Goal: Task Accomplishment & Management: Use online tool/utility

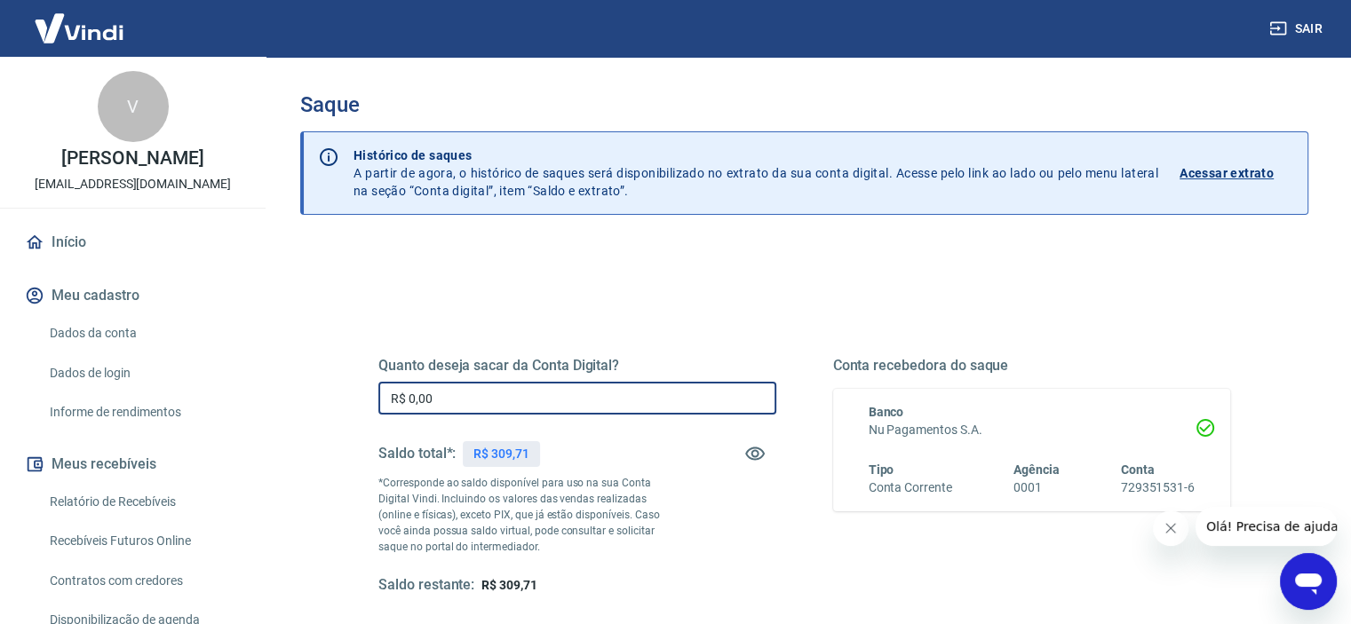
drag, startPoint x: 509, startPoint y: 390, endPoint x: 351, endPoint y: 400, distance: 158.4
click at [351, 400] on div "Quanto deseja sacar da Conta Digital? R$ 0,00 ​ Saldo total*: R$ 309,71 *Corres…" at bounding box center [804, 485] width 937 height 413
type input "R$ 309,71"
click at [348, 404] on div "Quanto deseja sacar da Conta Digital? R$ 309,71 ​ Saldo total*: R$ 309,71 *Corr…" at bounding box center [804, 485] width 937 height 413
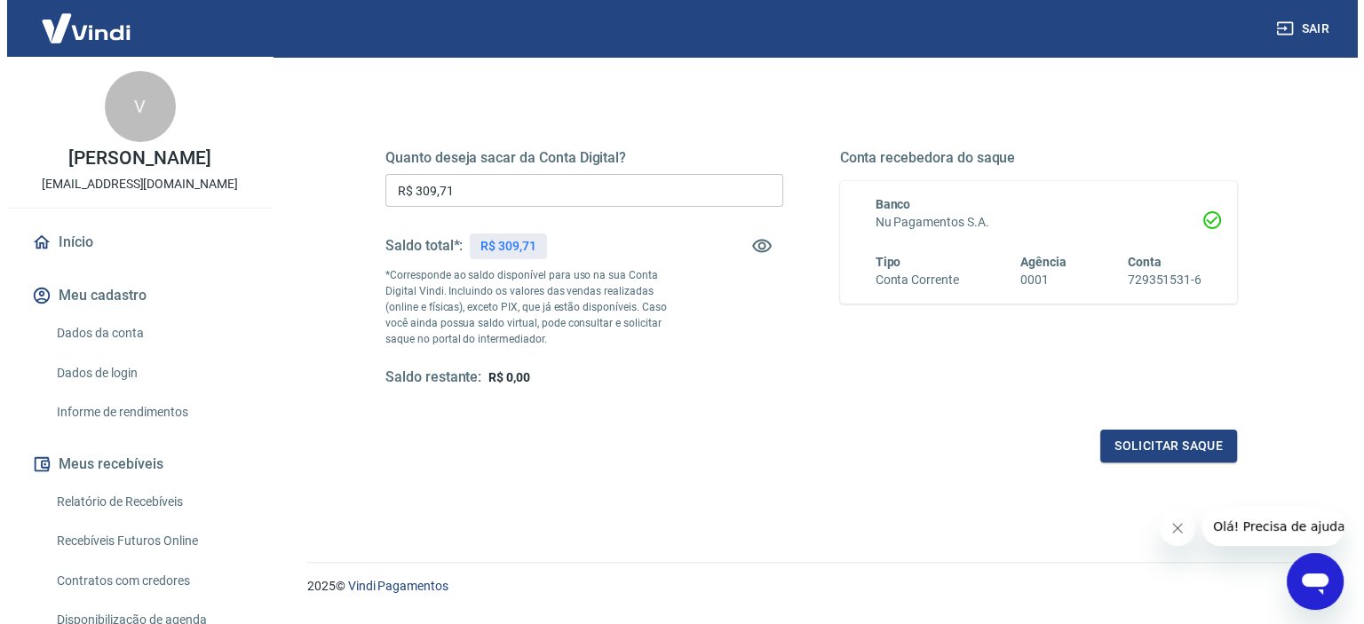
scroll to position [252, 0]
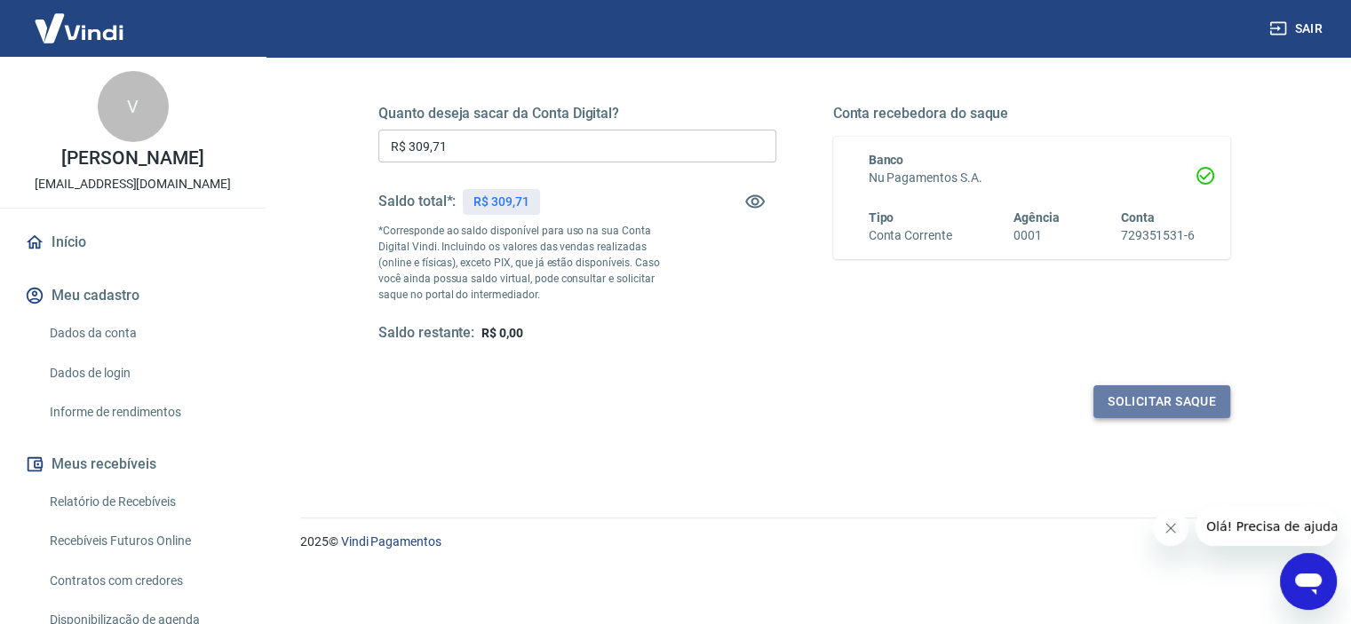
click at [1117, 402] on button "Solicitar saque" at bounding box center [1161, 401] width 137 height 33
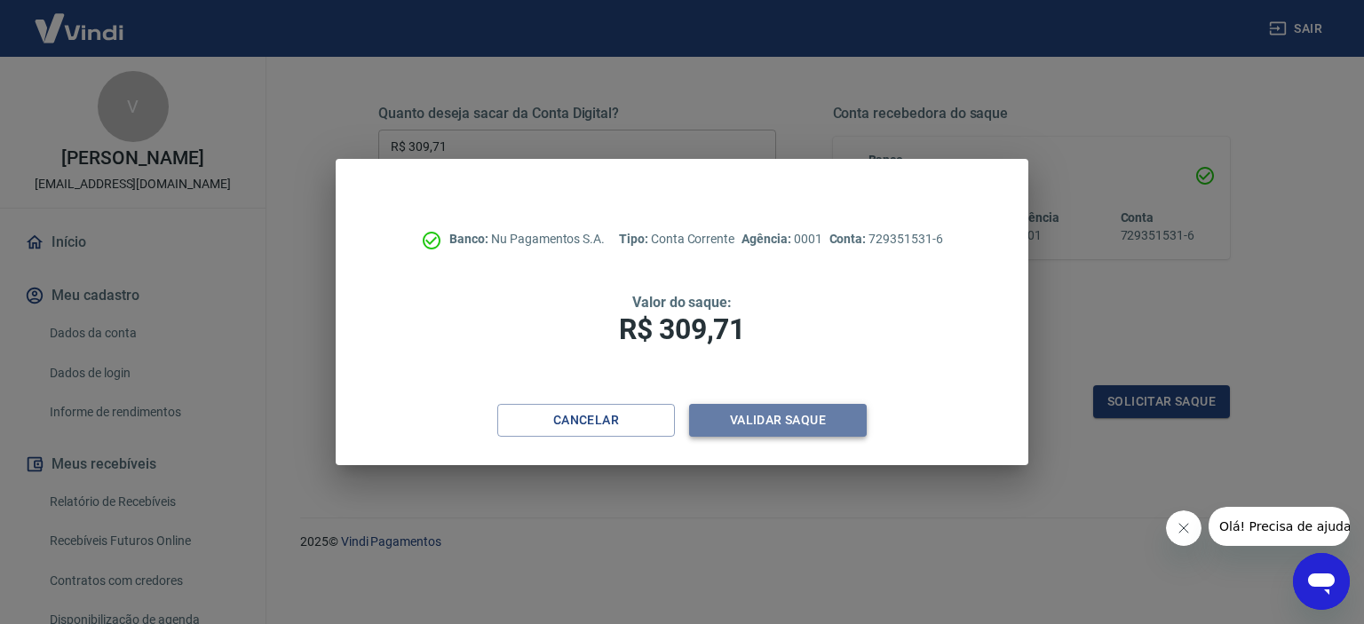
click at [804, 420] on button "Validar saque" at bounding box center [778, 420] width 178 height 33
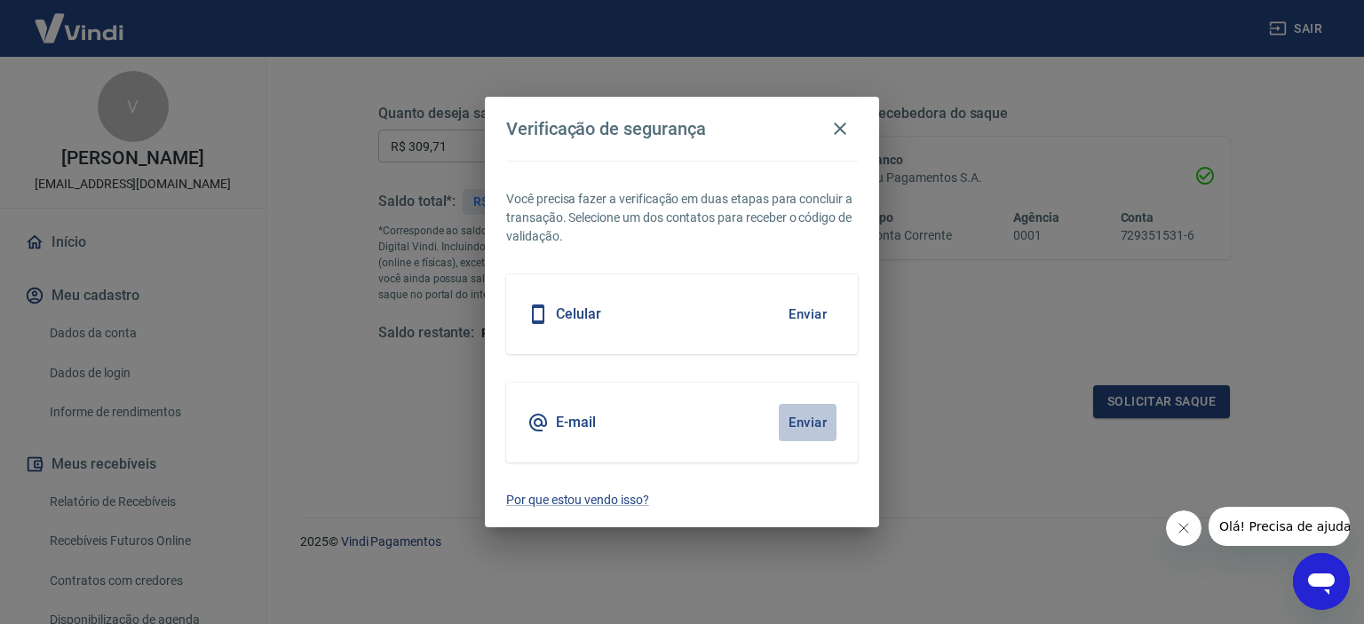
click at [803, 420] on button "Enviar" at bounding box center [808, 422] width 58 height 37
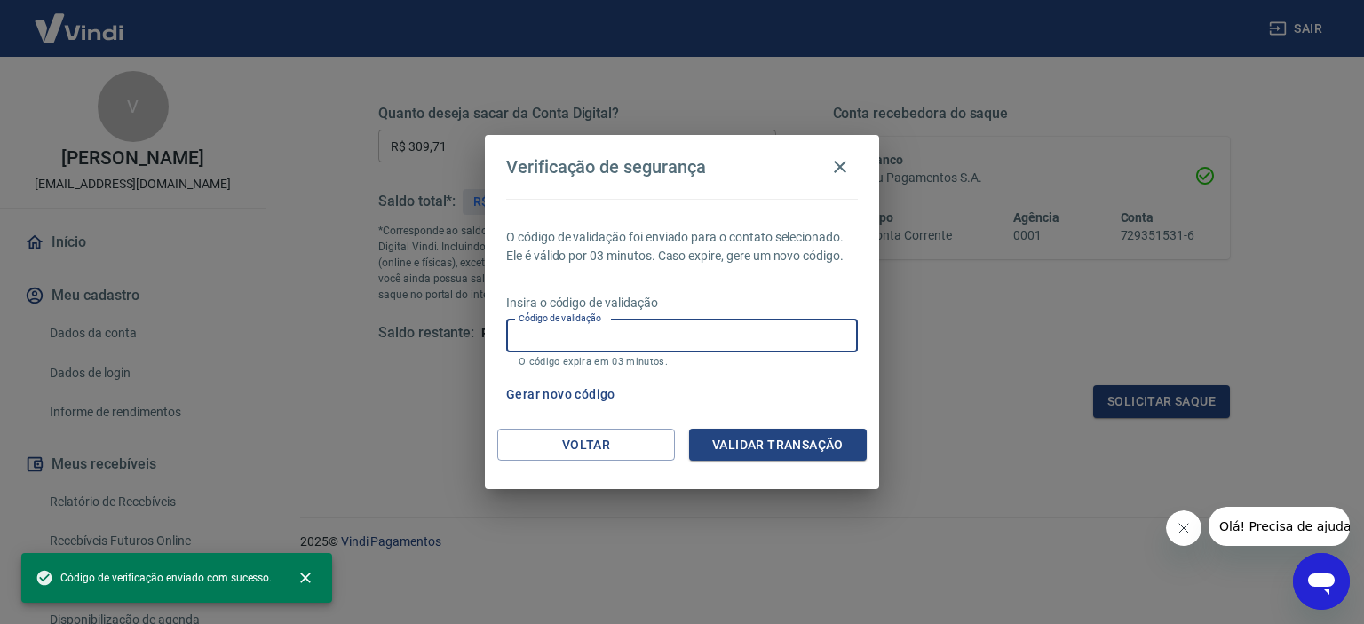
click at [632, 337] on input "Código de validação" at bounding box center [682, 336] width 352 height 33
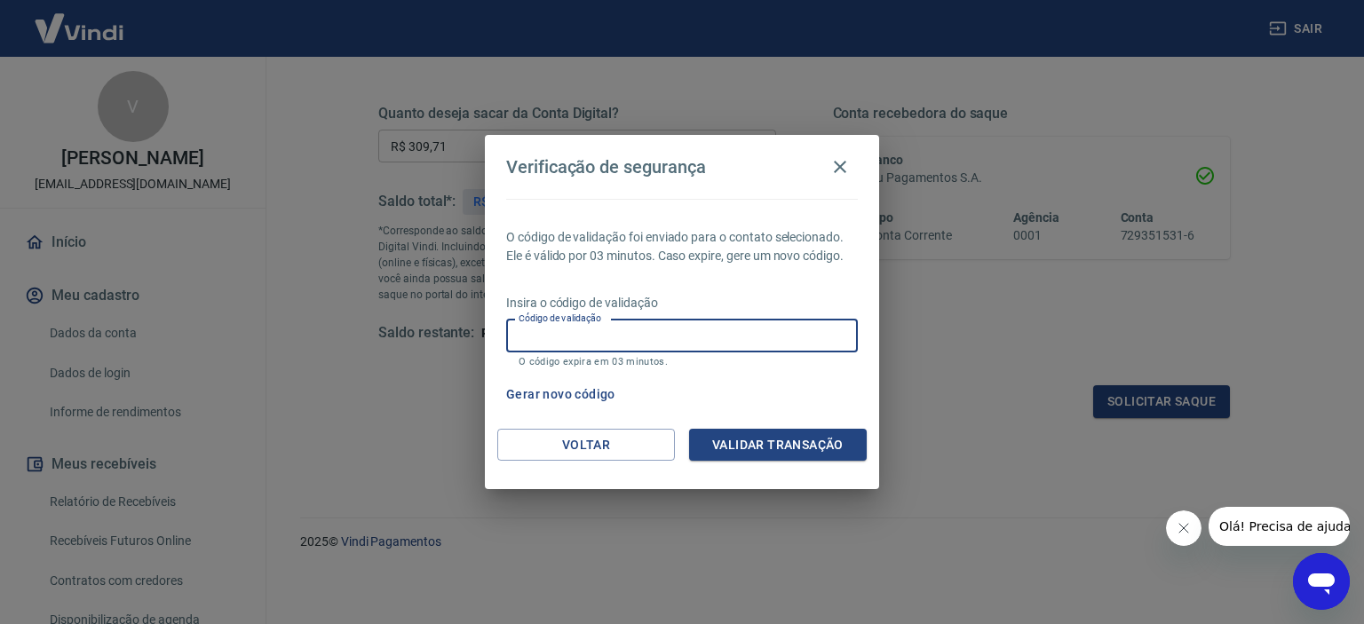
paste input "728934"
type input "728934"
click at [745, 438] on button "Validar transação" at bounding box center [778, 445] width 178 height 33
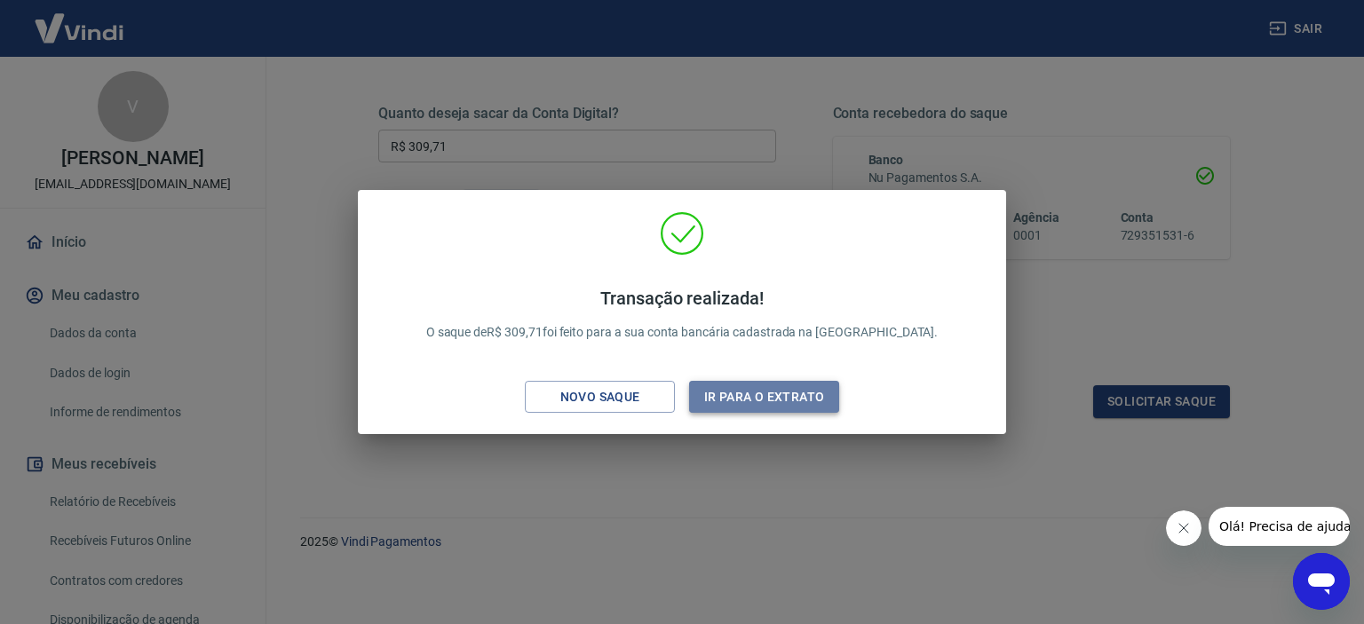
click at [742, 396] on button "Ir para o extrato" at bounding box center [764, 397] width 150 height 33
